Goal: Navigation & Orientation: Find specific page/section

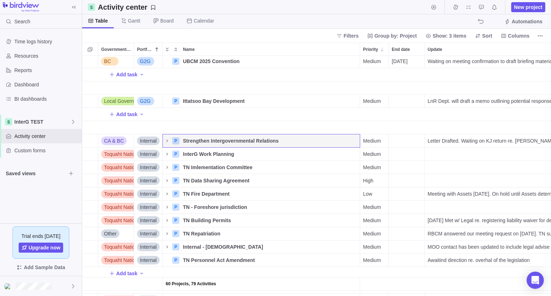
scroll to position [235, 463]
click at [266, 15] on div "Table [PERSON_NAME] Board Calendar Automations" at bounding box center [316, 21] width 469 height 14
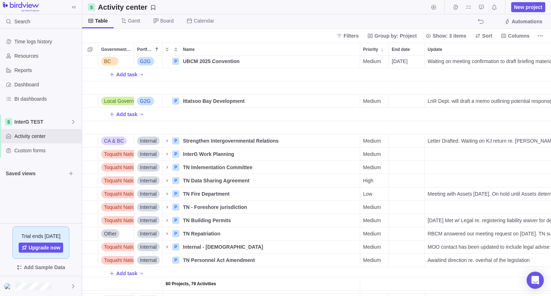
click at [49, 214] on div "Time logs history Resources Reports Dashboard BI dashboards InterG TEST Activit…" at bounding box center [41, 126] width 82 height 195
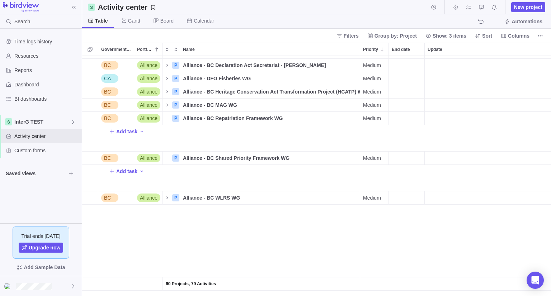
scroll to position [0, 0]
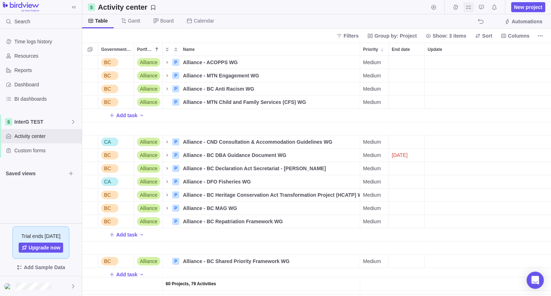
click at [469, 10] on icon "My assignments" at bounding box center [469, 7] width 6 height 6
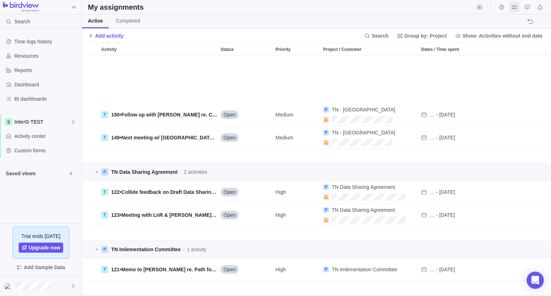
scroll to position [1318, 0]
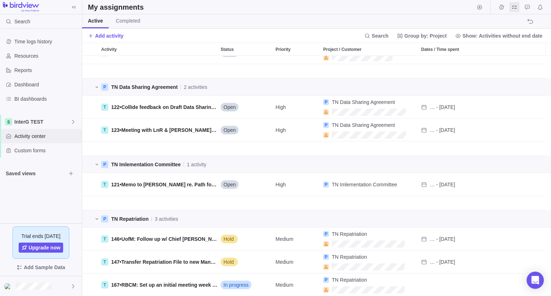
click at [22, 139] on span "Activity center" at bounding box center [46, 136] width 65 height 7
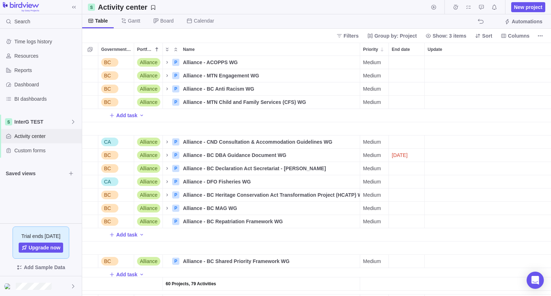
scroll to position [6, 6]
